Goal: Task Accomplishment & Management: Manage account settings

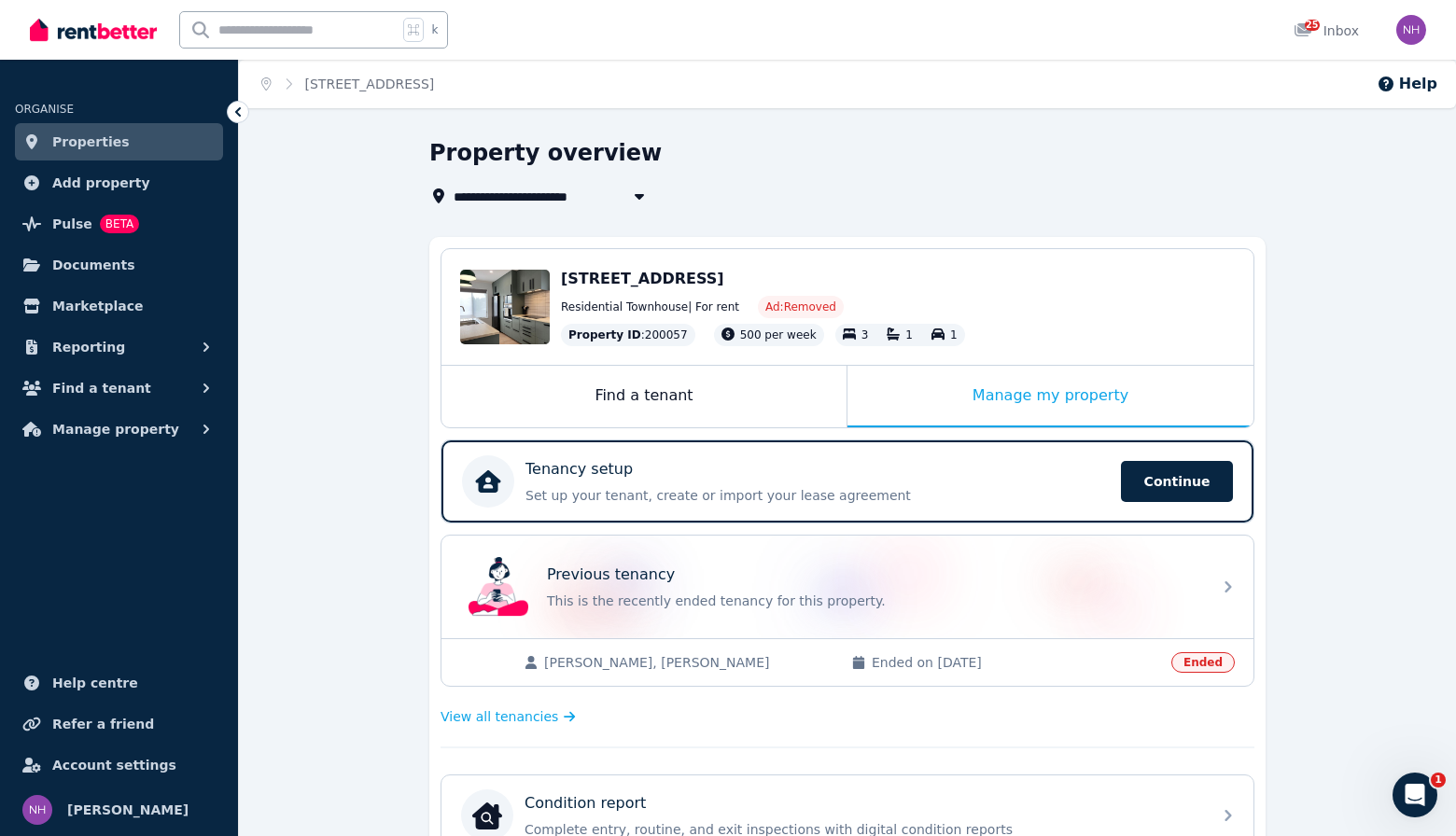
click at [137, 146] on link "Properties" at bounding box center [119, 142] width 208 height 37
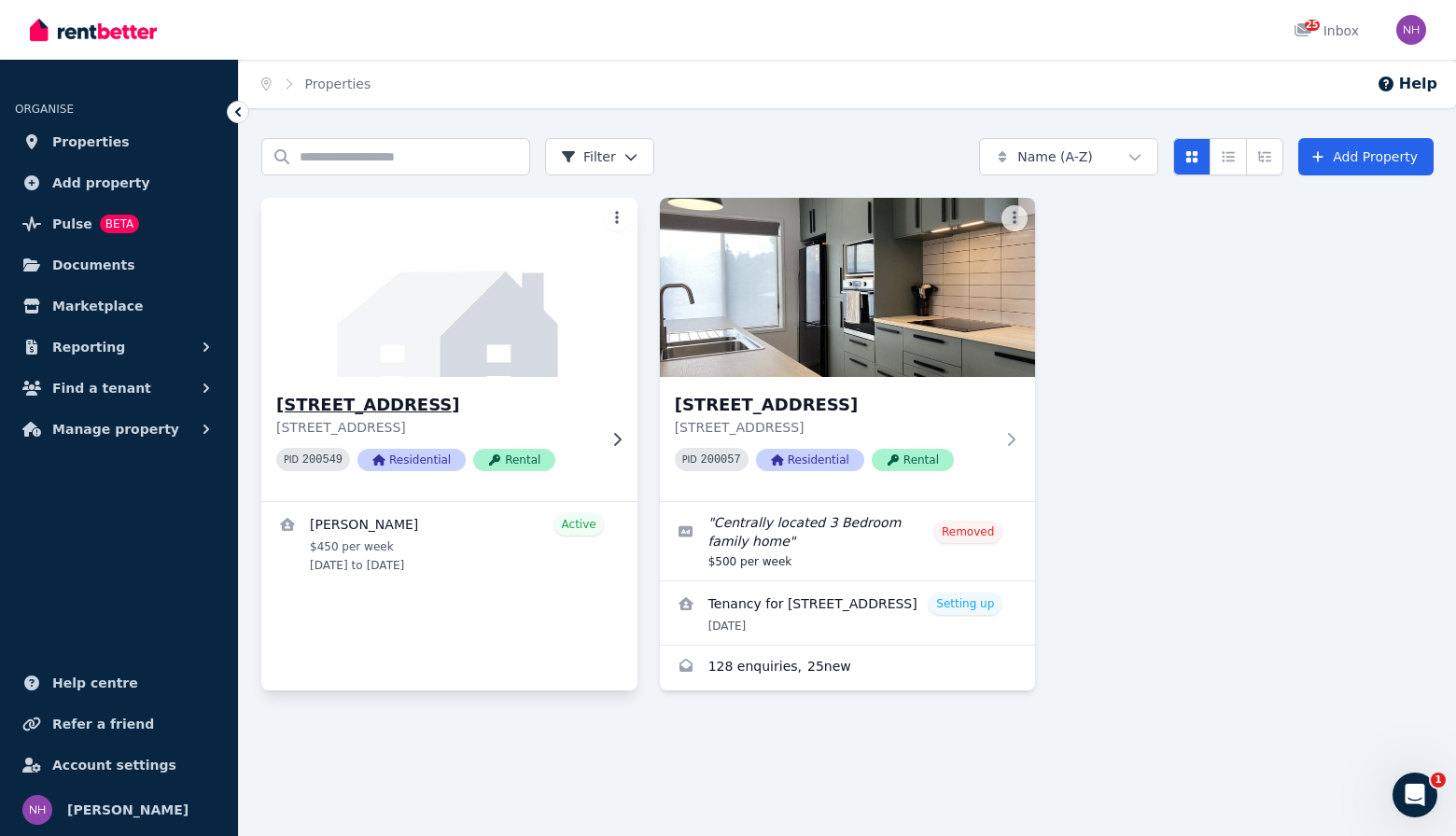
click at [472, 400] on h3 "[STREET_ADDRESS]" at bounding box center [436, 405] width 320 height 26
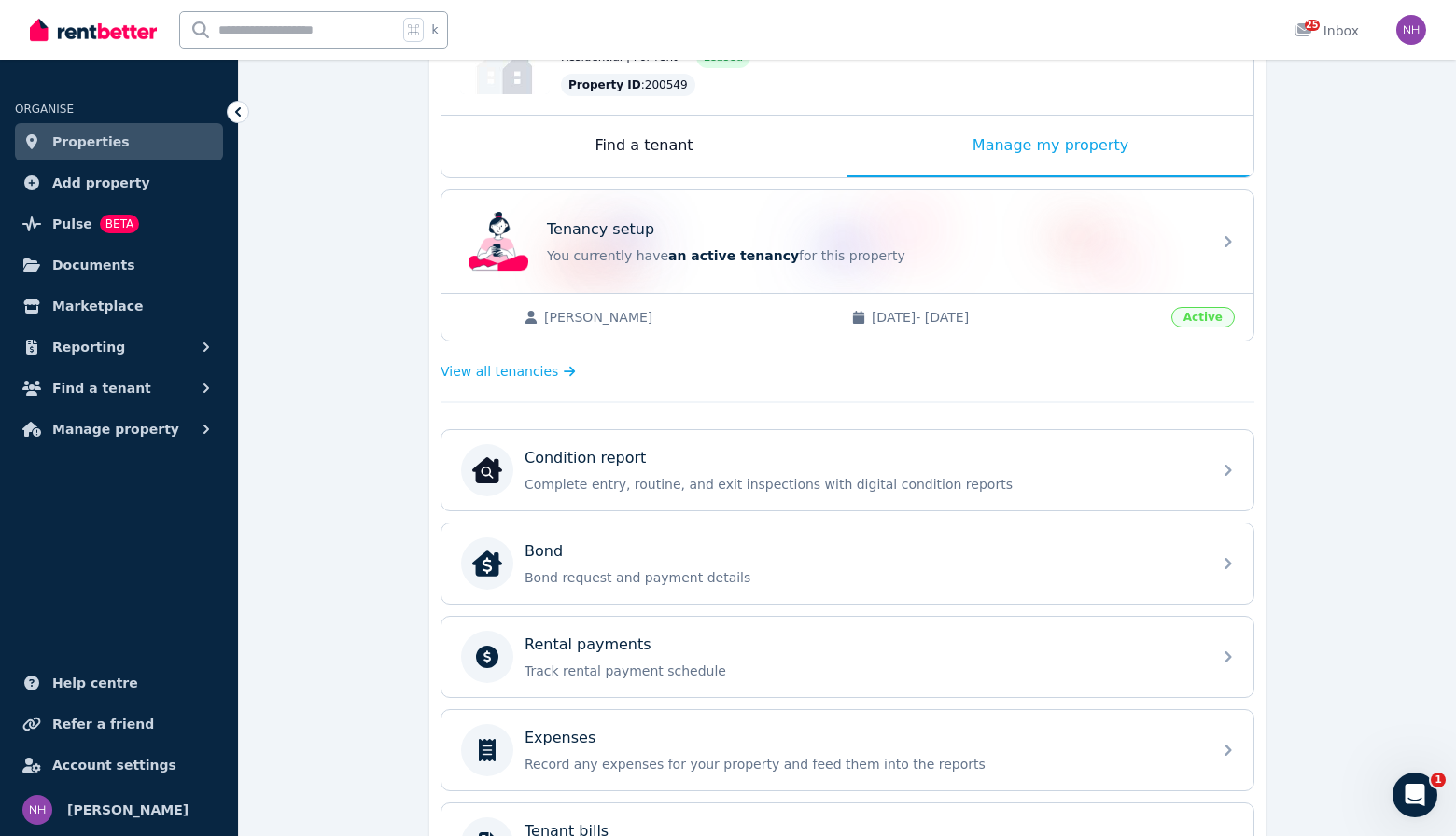
scroll to position [258, 0]
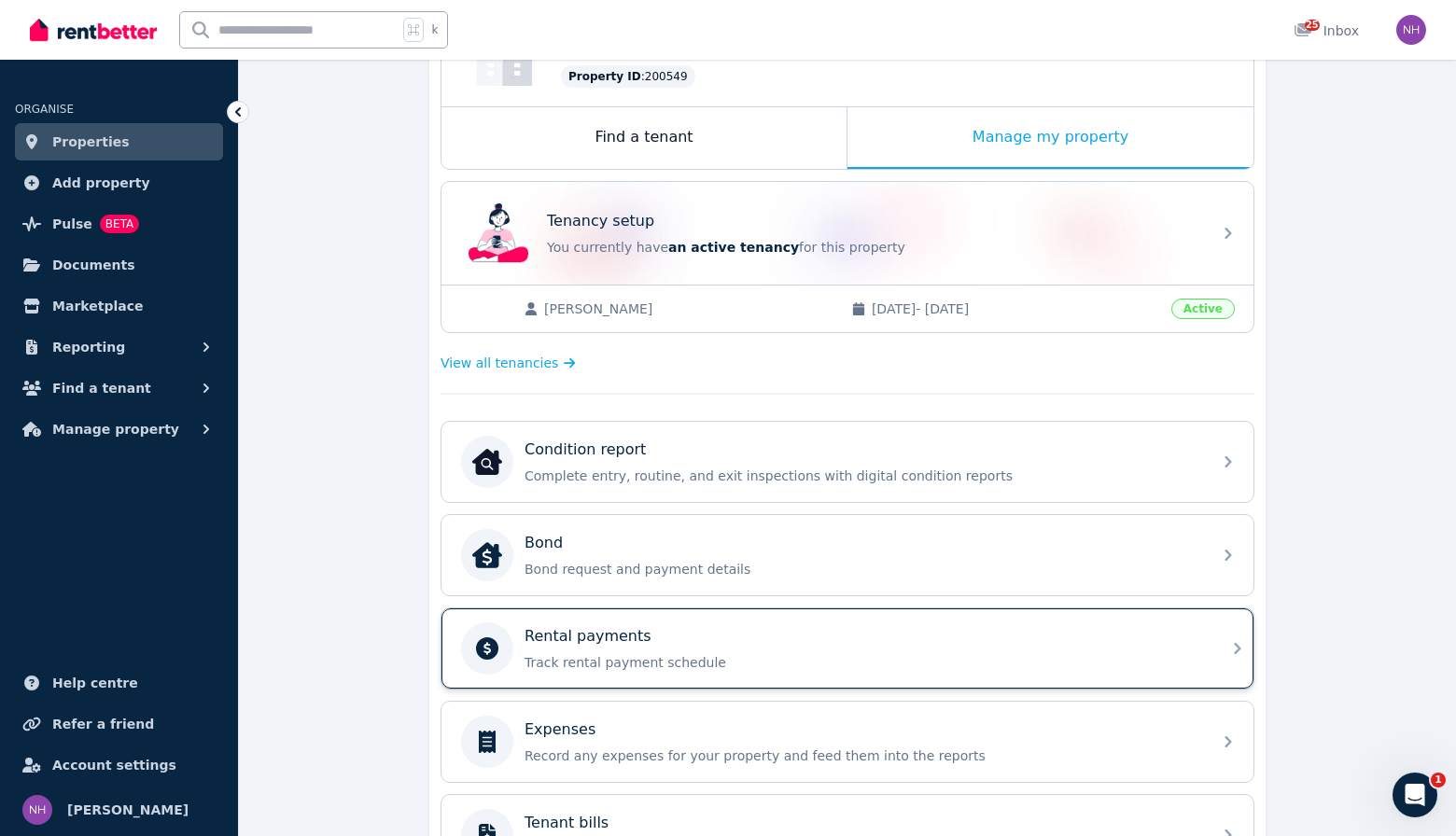
click at [993, 672] on p "Track rental payment schedule" at bounding box center [862, 662] width 675 height 19
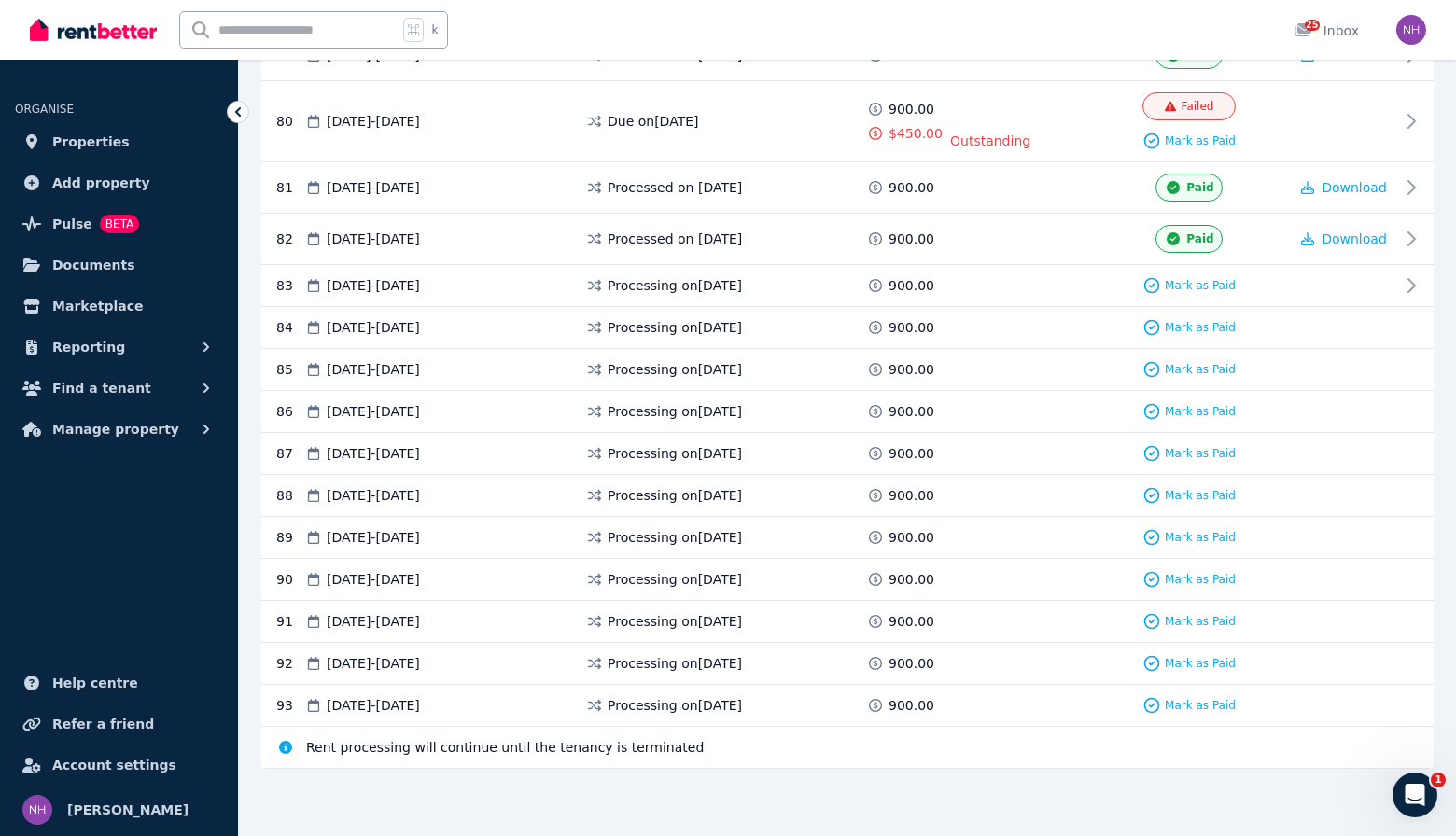
scroll to position [4545, 0]
click at [807, 151] on div "Due on [DATE]" at bounding box center [726, 122] width 281 height 58
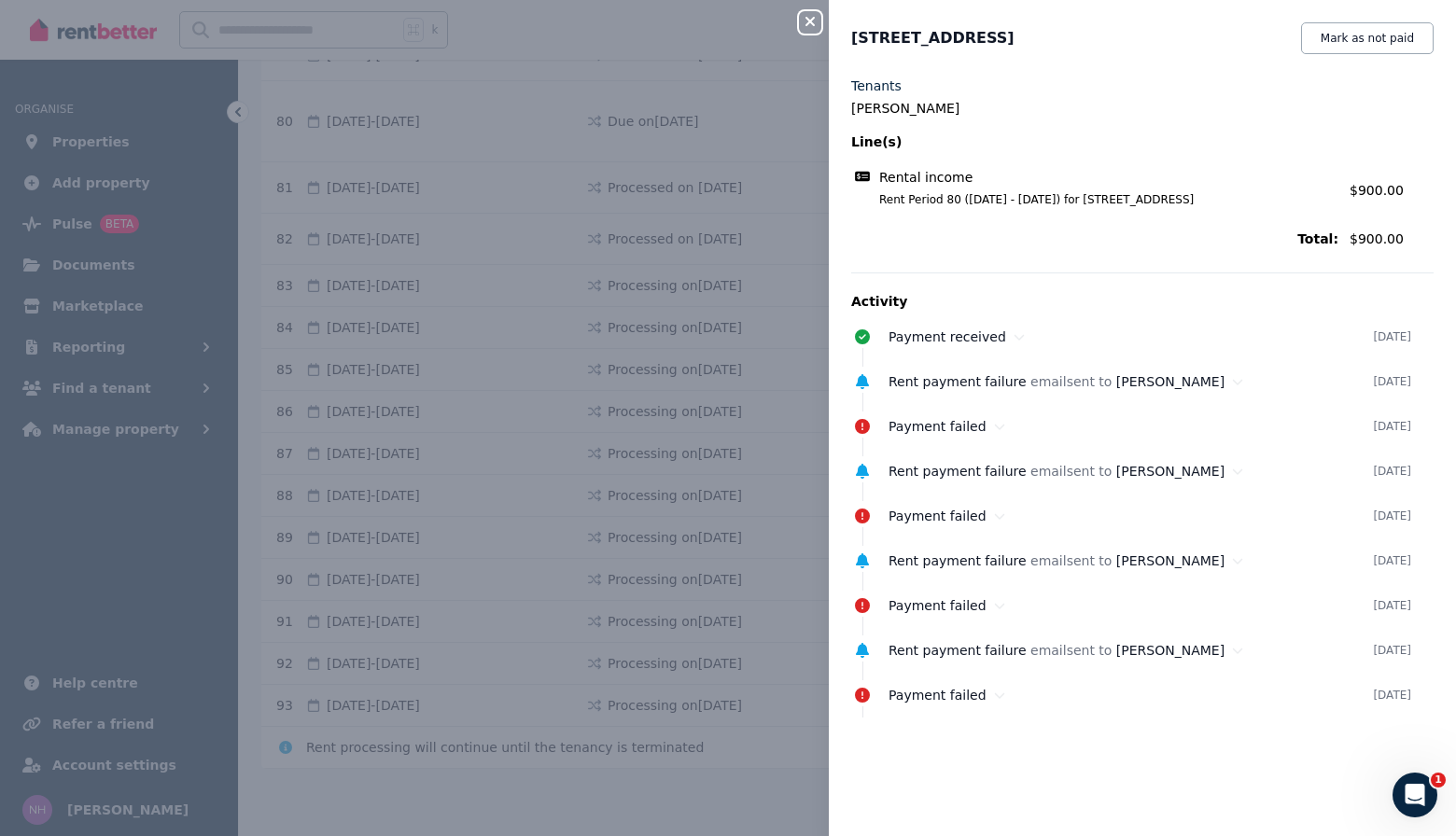
click at [807, 24] on icon "button" at bounding box center [809, 21] width 9 height 9
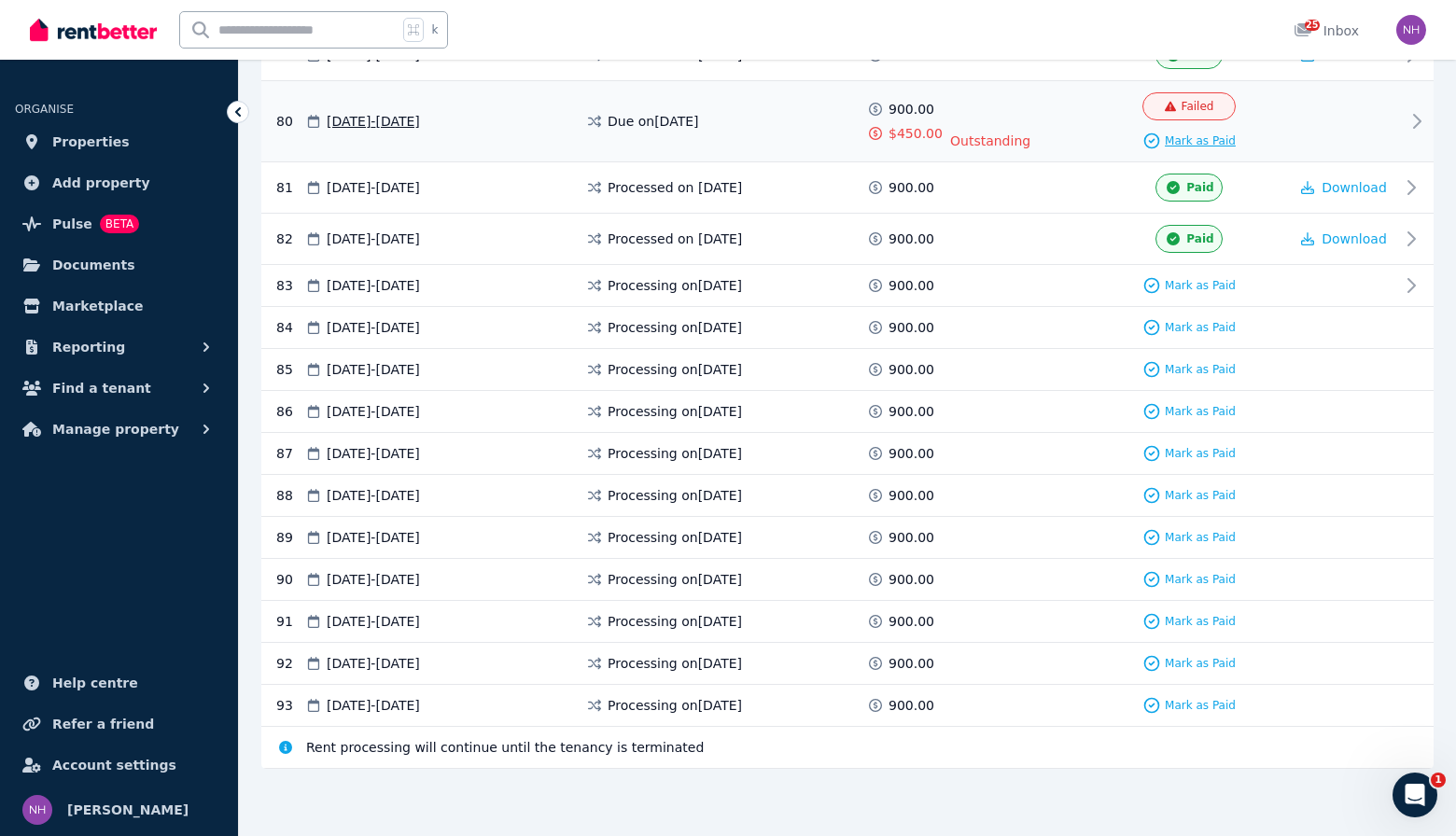
click at [1234, 149] on span "Mark as Paid" at bounding box center [1200, 141] width 71 height 15
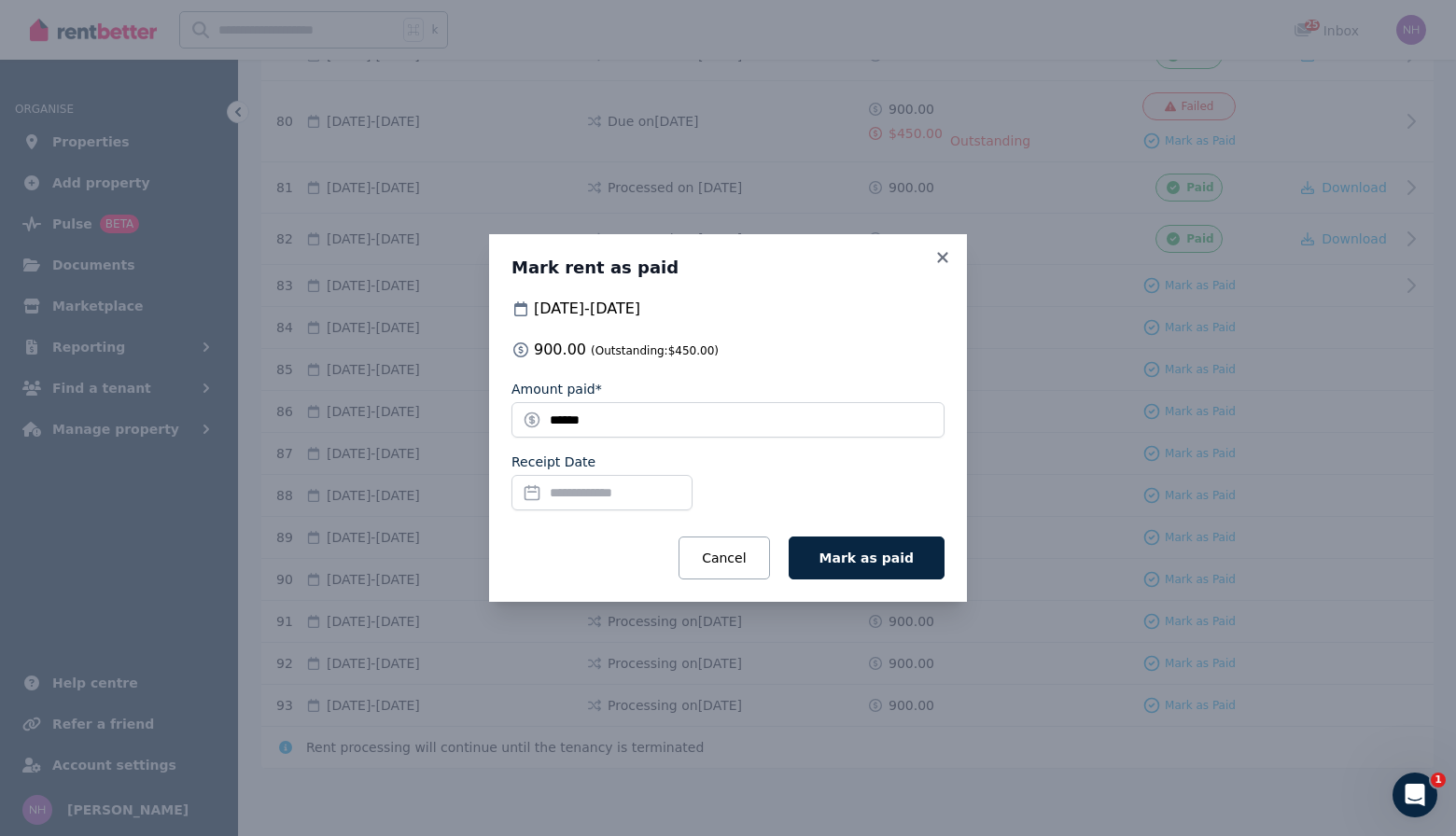
click at [628, 491] on input "Receipt Date" at bounding box center [602, 493] width 182 height 36
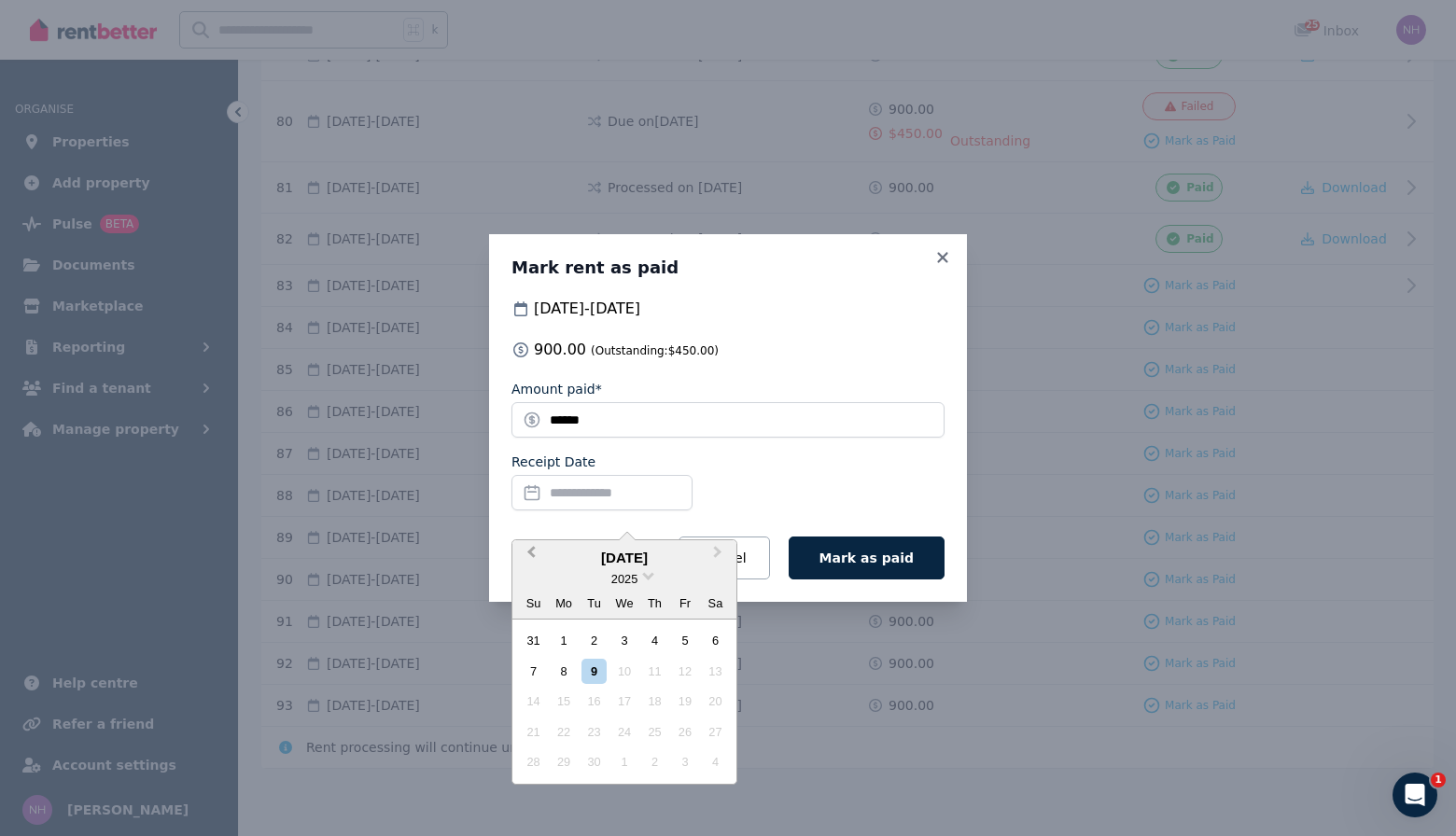
click at [531, 546] on span "Previous Month" at bounding box center [531, 557] width 0 height 28
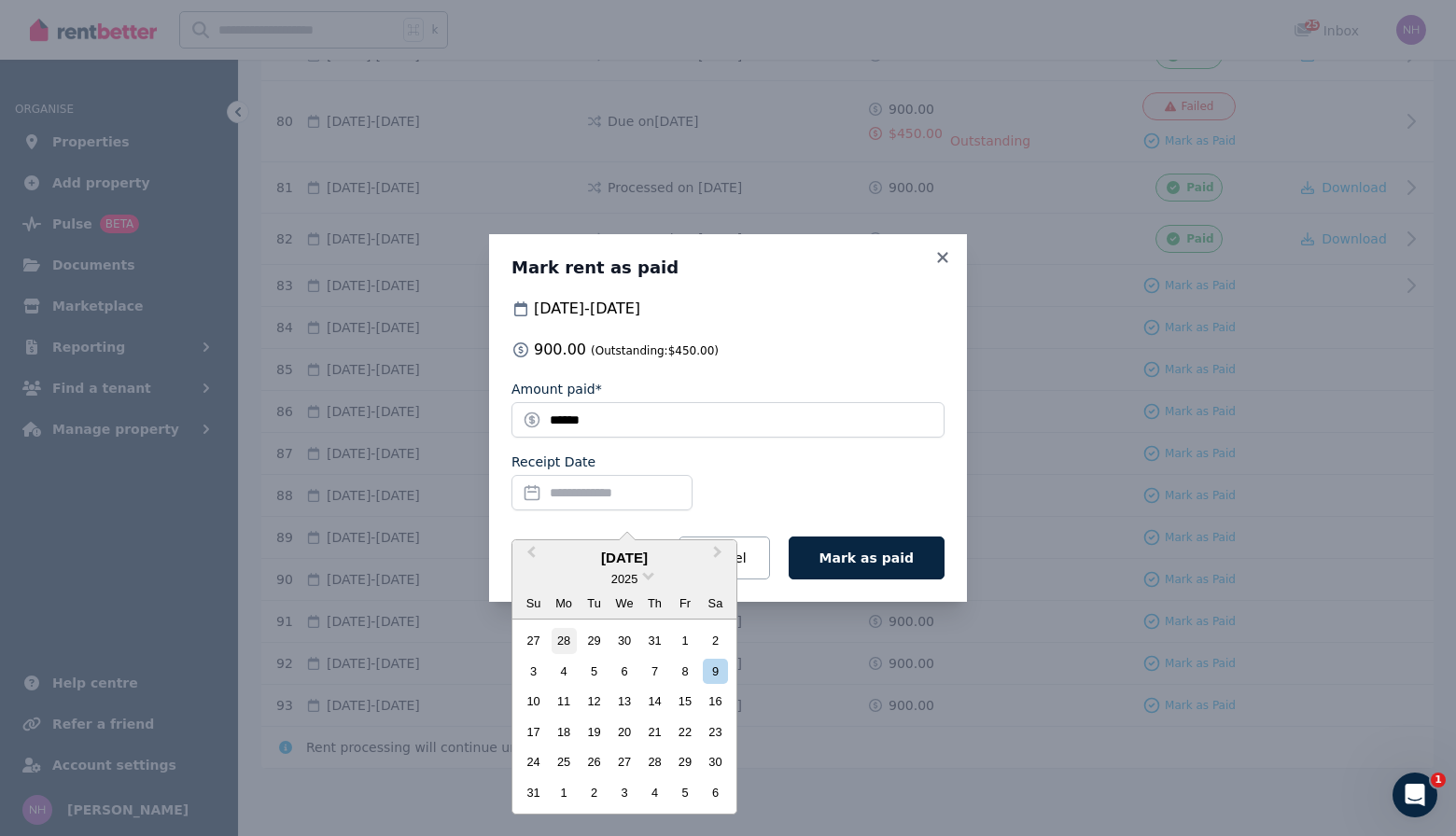
click at [565, 648] on div "28" at bounding box center [563, 640] width 25 height 25
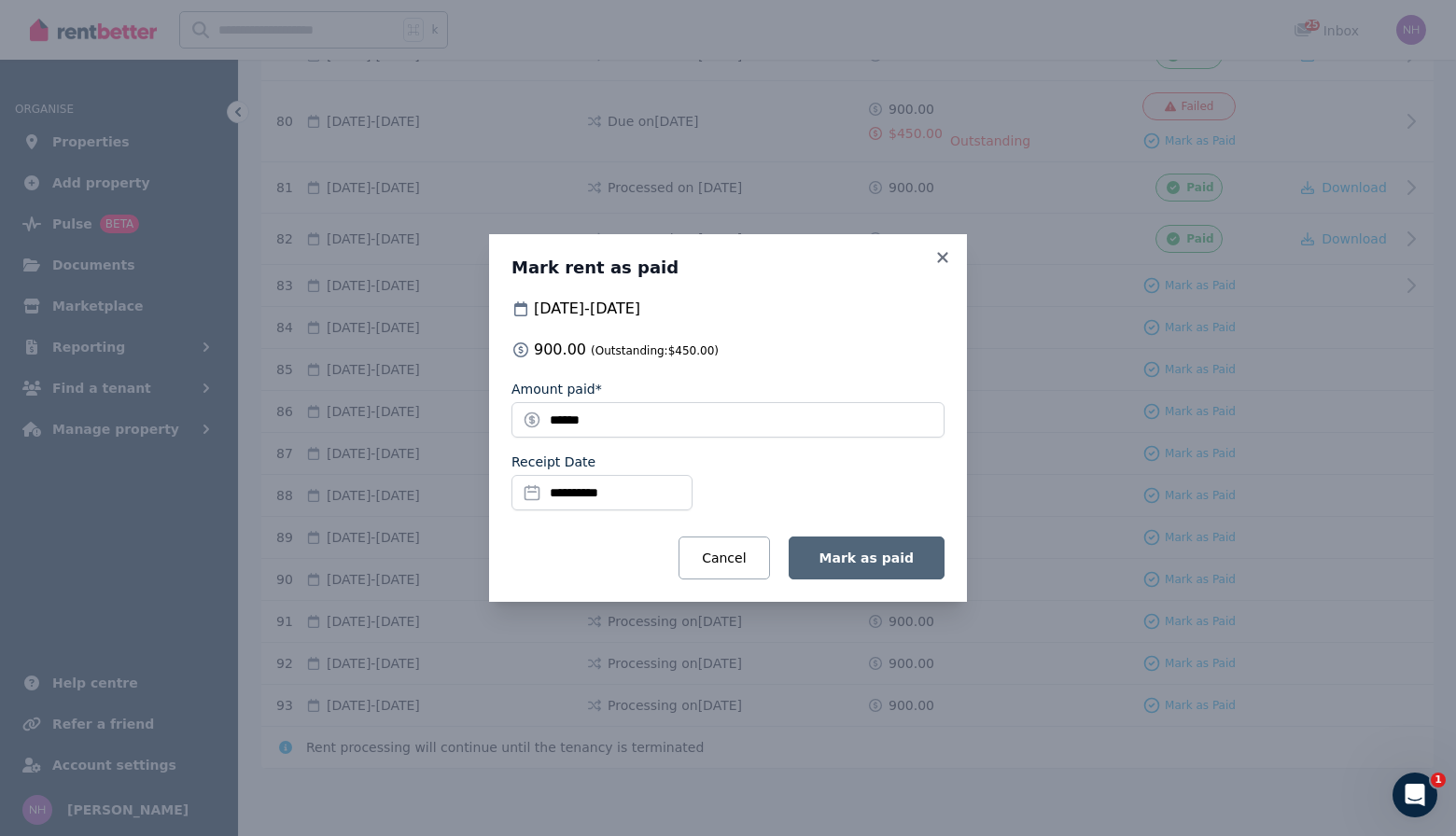
click at [881, 566] on span "Mark as paid" at bounding box center [866, 558] width 94 height 15
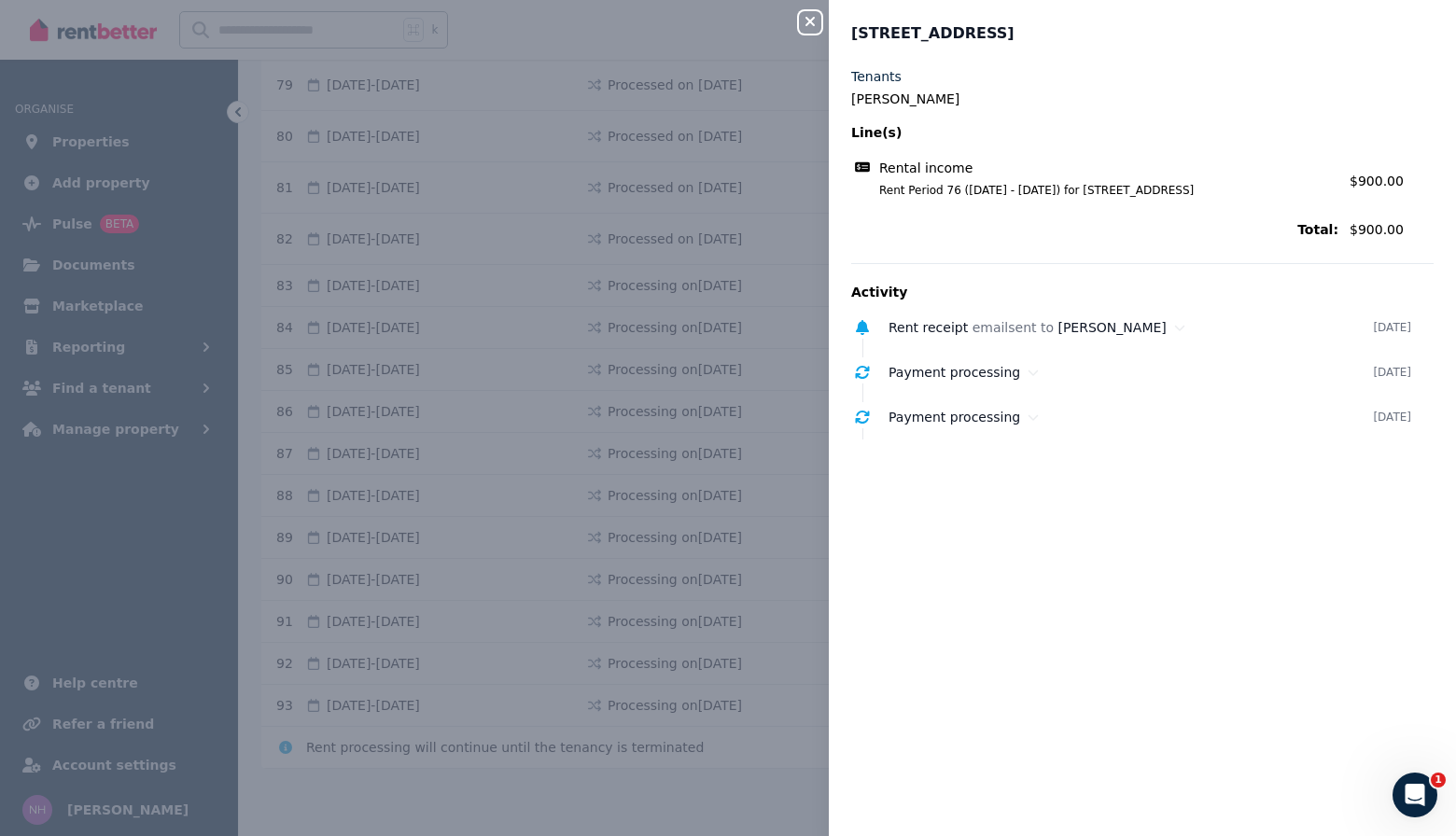
click at [818, 22] on icon "button" at bounding box center [810, 21] width 22 height 15
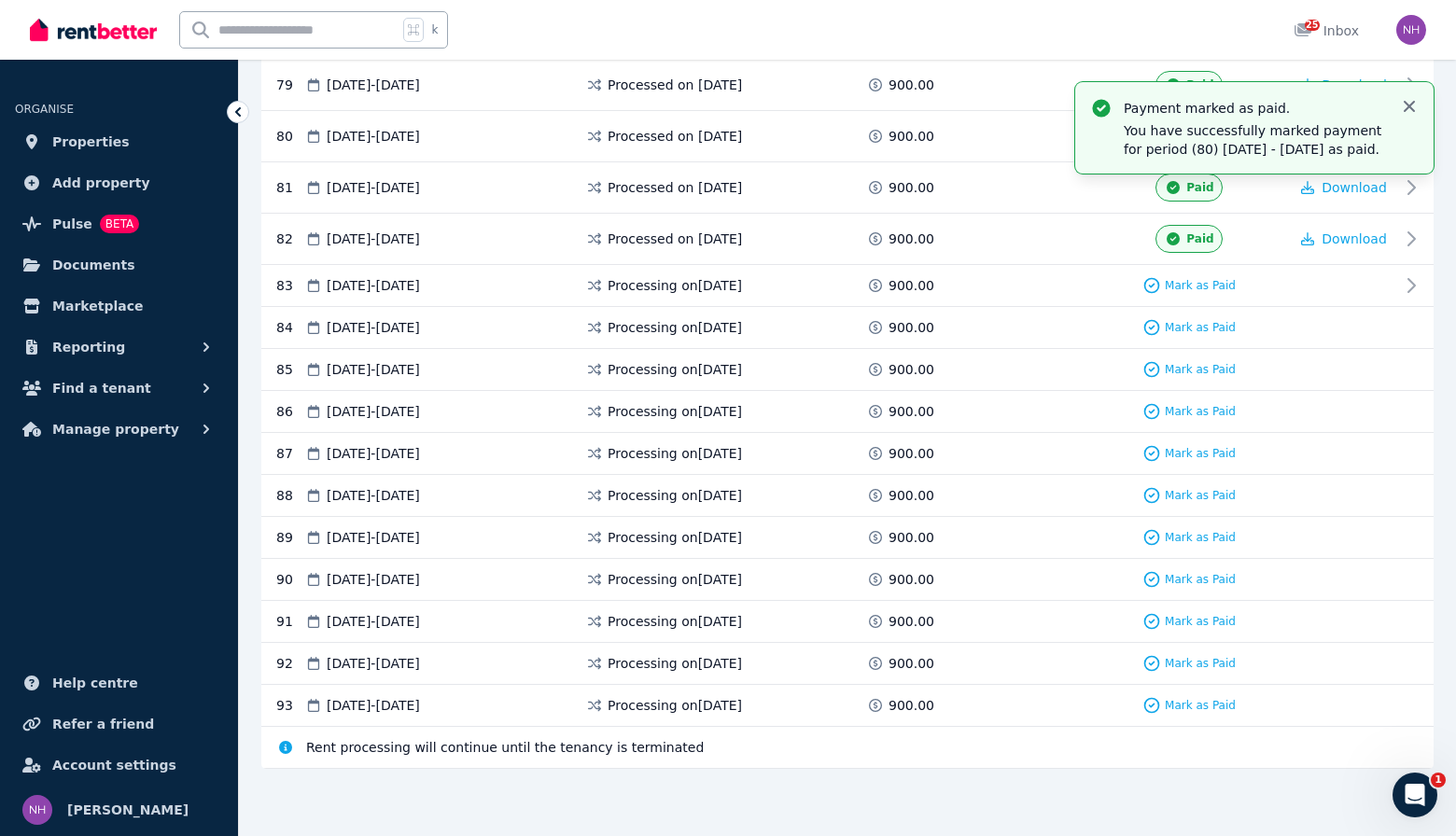
click at [1412, 102] on icon "button" at bounding box center [1408, 106] width 11 height 11
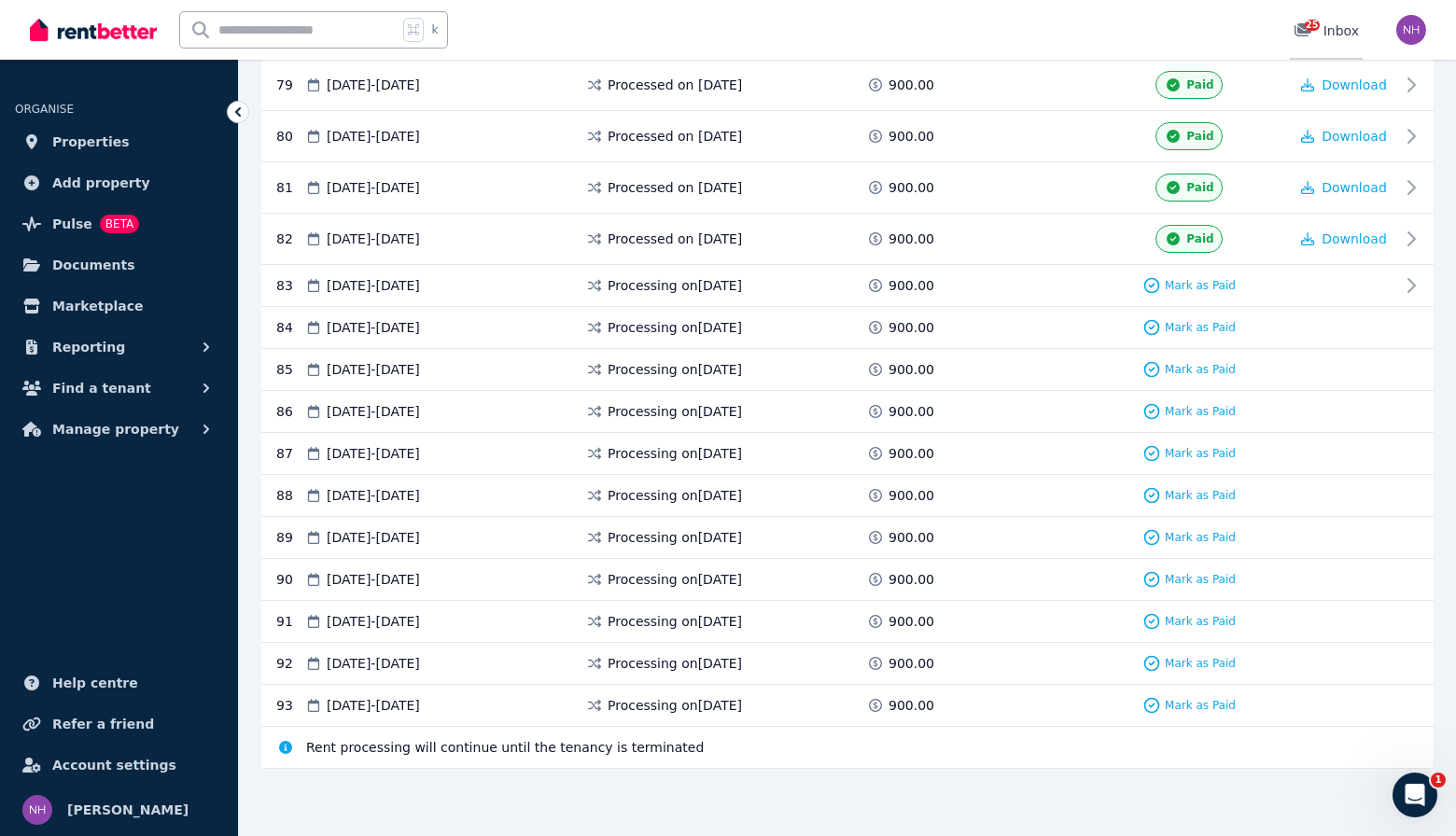
click at [1317, 33] on div "25" at bounding box center [1308, 31] width 30 height 19
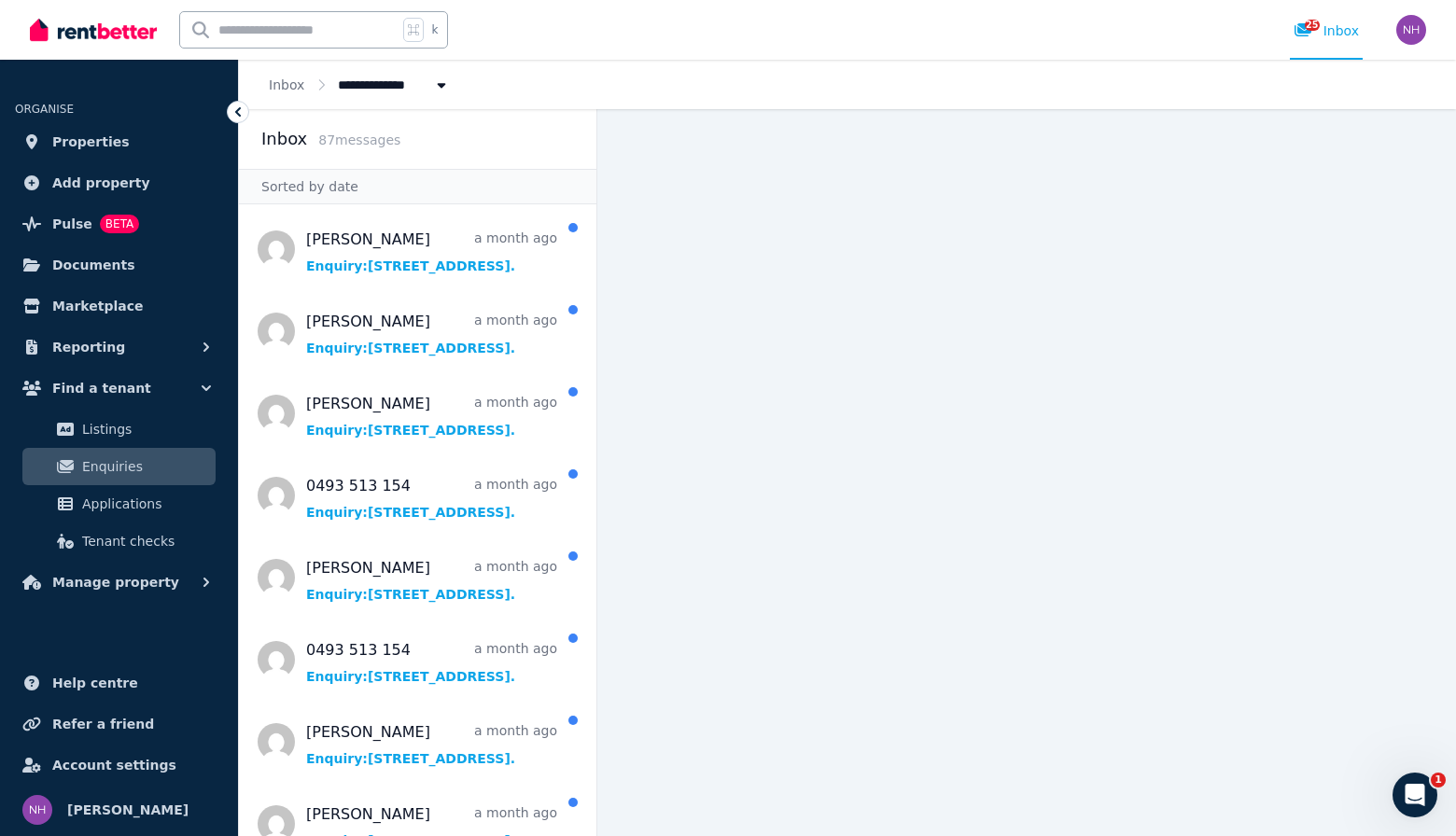
click at [288, 97] on ol "**********" at bounding box center [360, 85] width 241 height 50
click at [287, 80] on link "Inbox" at bounding box center [286, 85] width 36 height 15
